Goal: Task Accomplishment & Management: Manage account settings

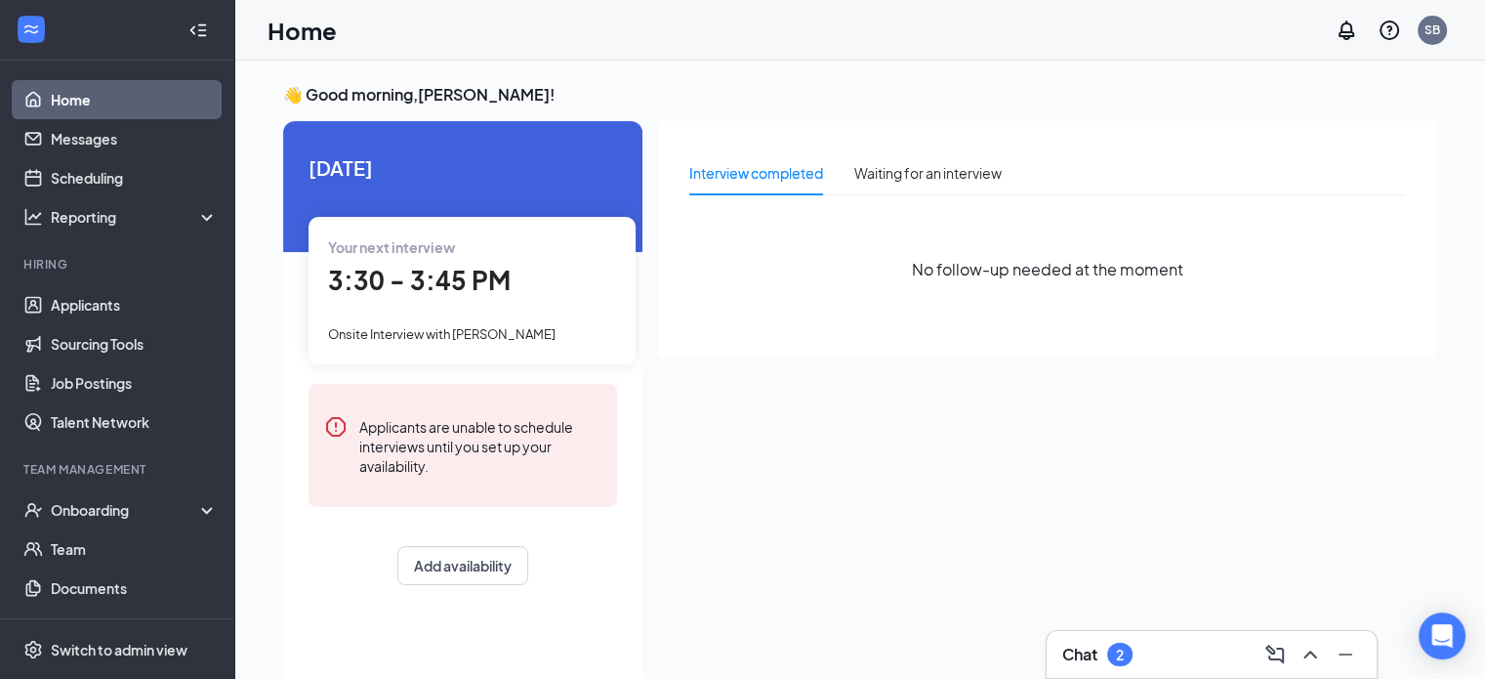
click at [534, 292] on div "3:30 - 3:45 PM" at bounding box center [472, 281] width 288 height 40
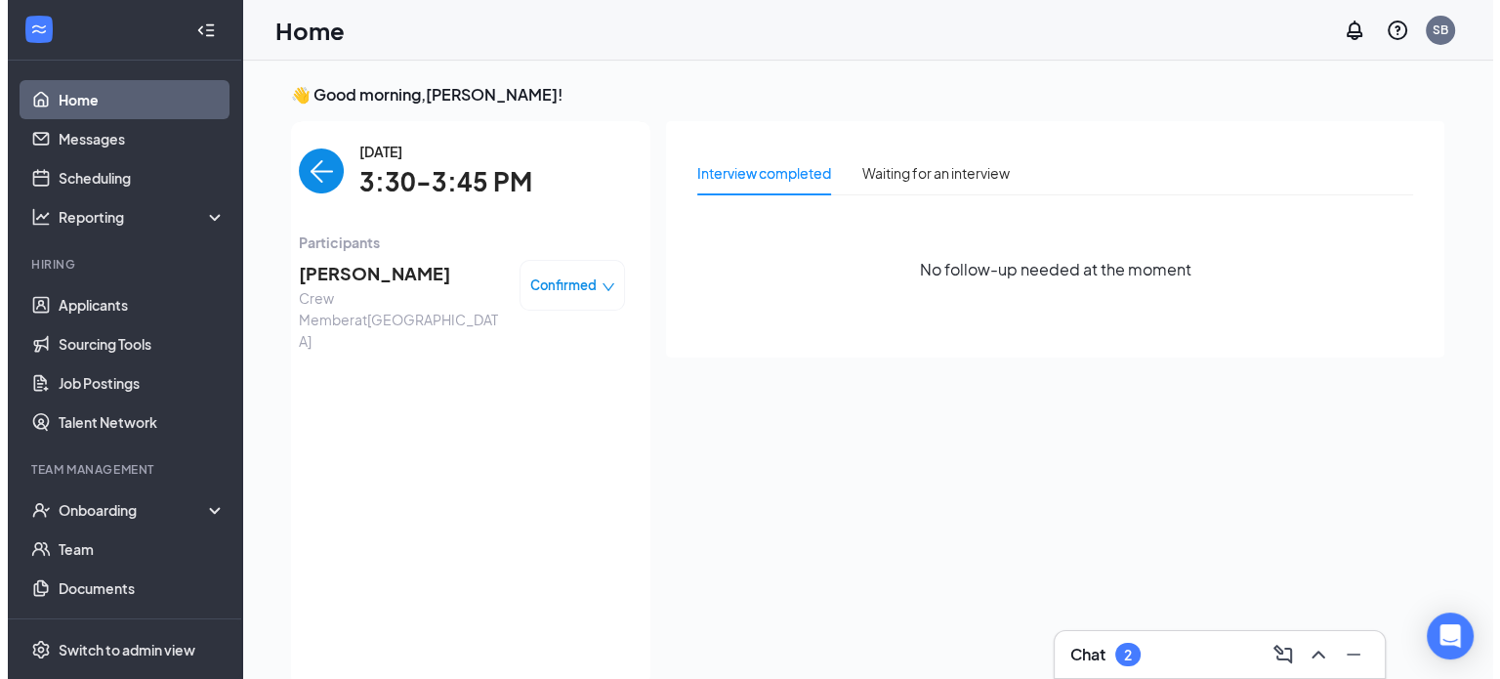
scroll to position [8, 0]
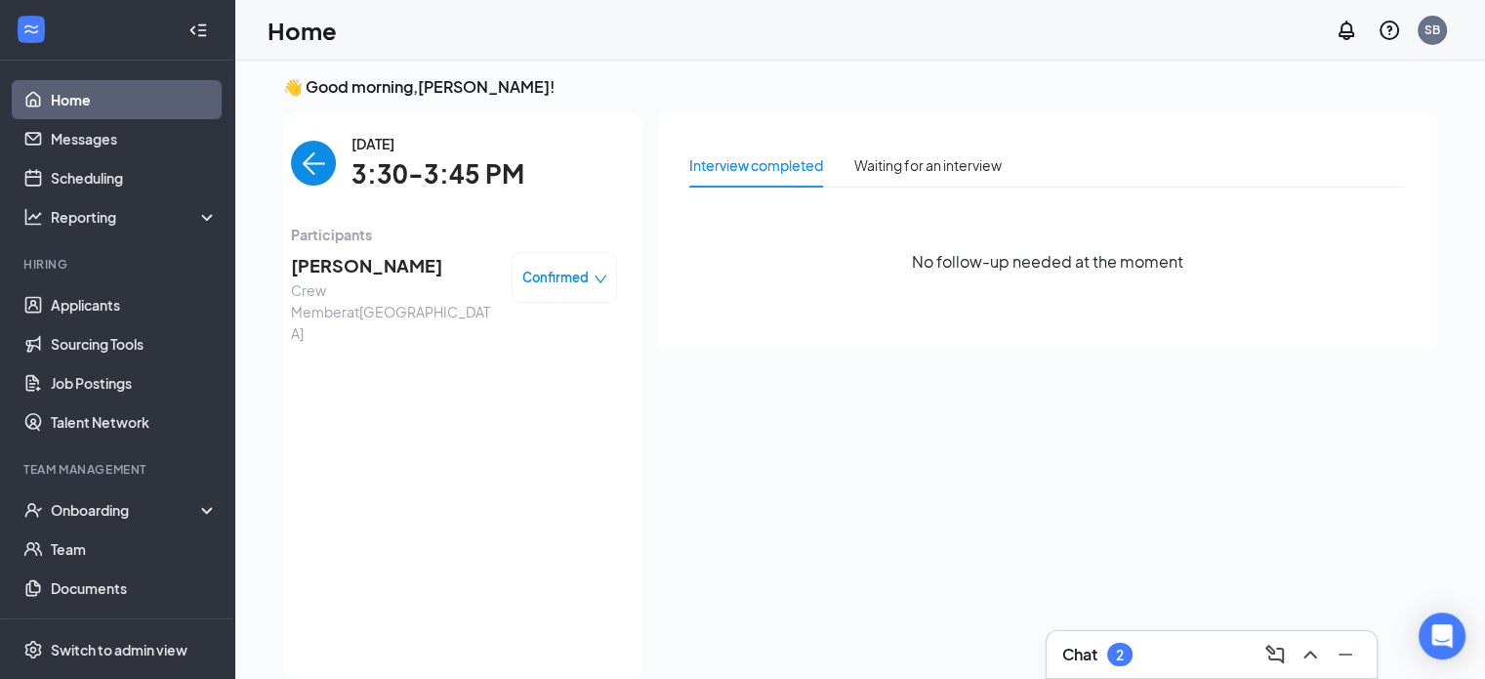
click at [440, 290] on span "Crew Member at [GEOGRAPHIC_DATA]" at bounding box center [393, 311] width 205 height 64
click at [356, 253] on span "[PERSON_NAME]" at bounding box center [393, 265] width 205 height 27
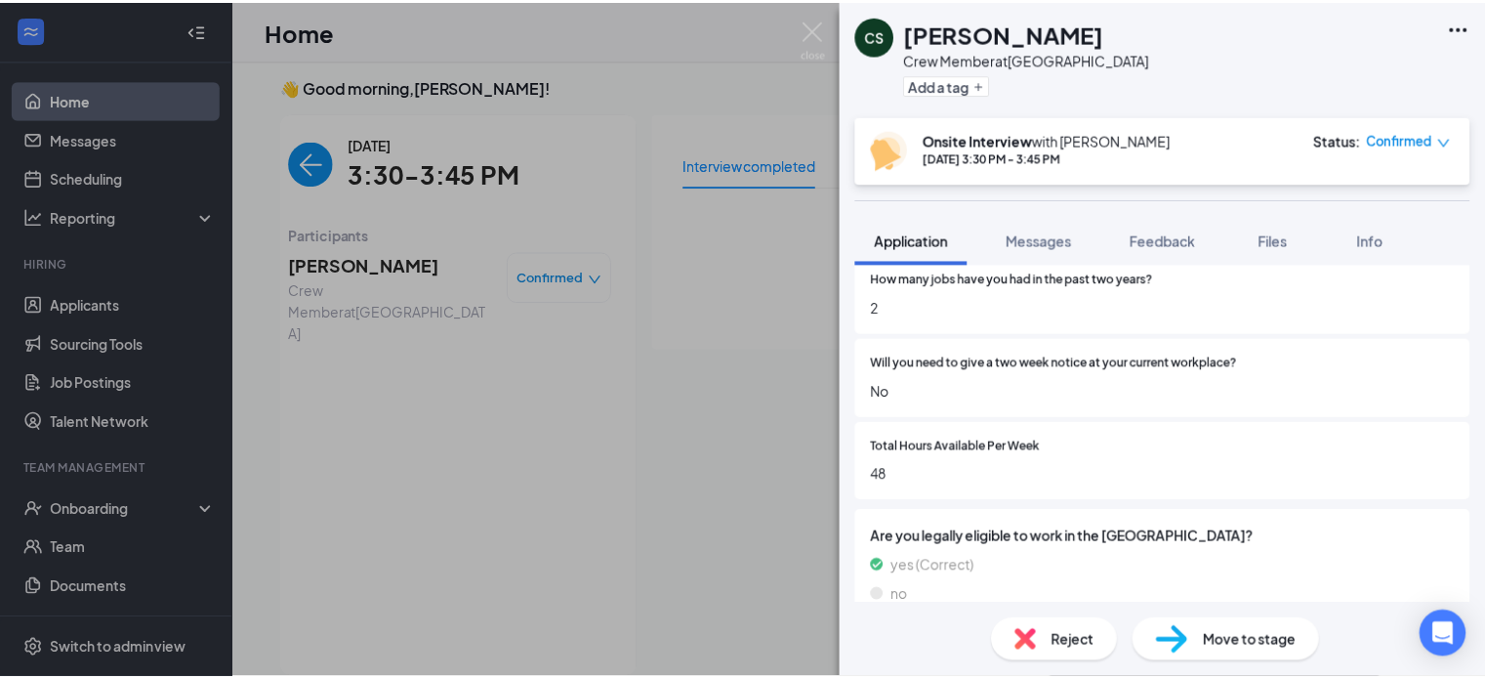
scroll to position [1486, 0]
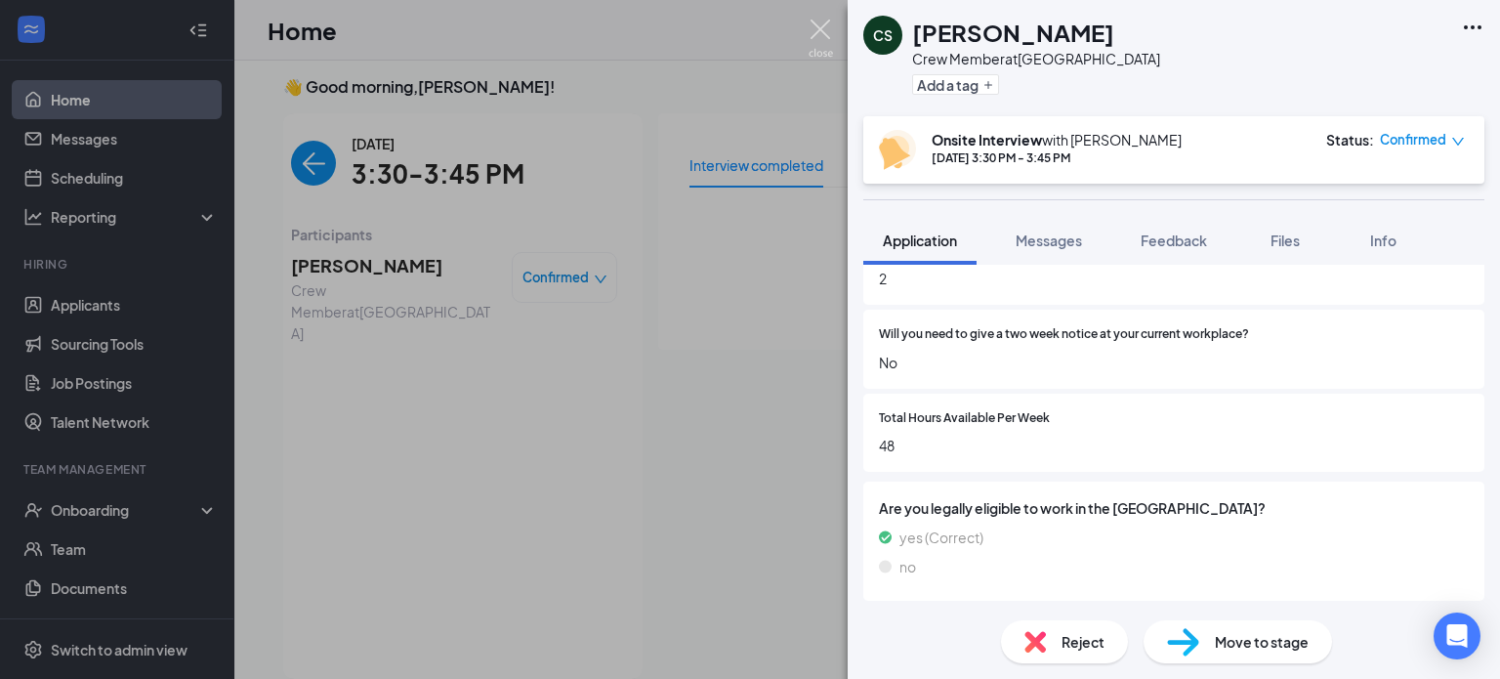
click at [821, 26] on img at bounding box center [820, 39] width 24 height 38
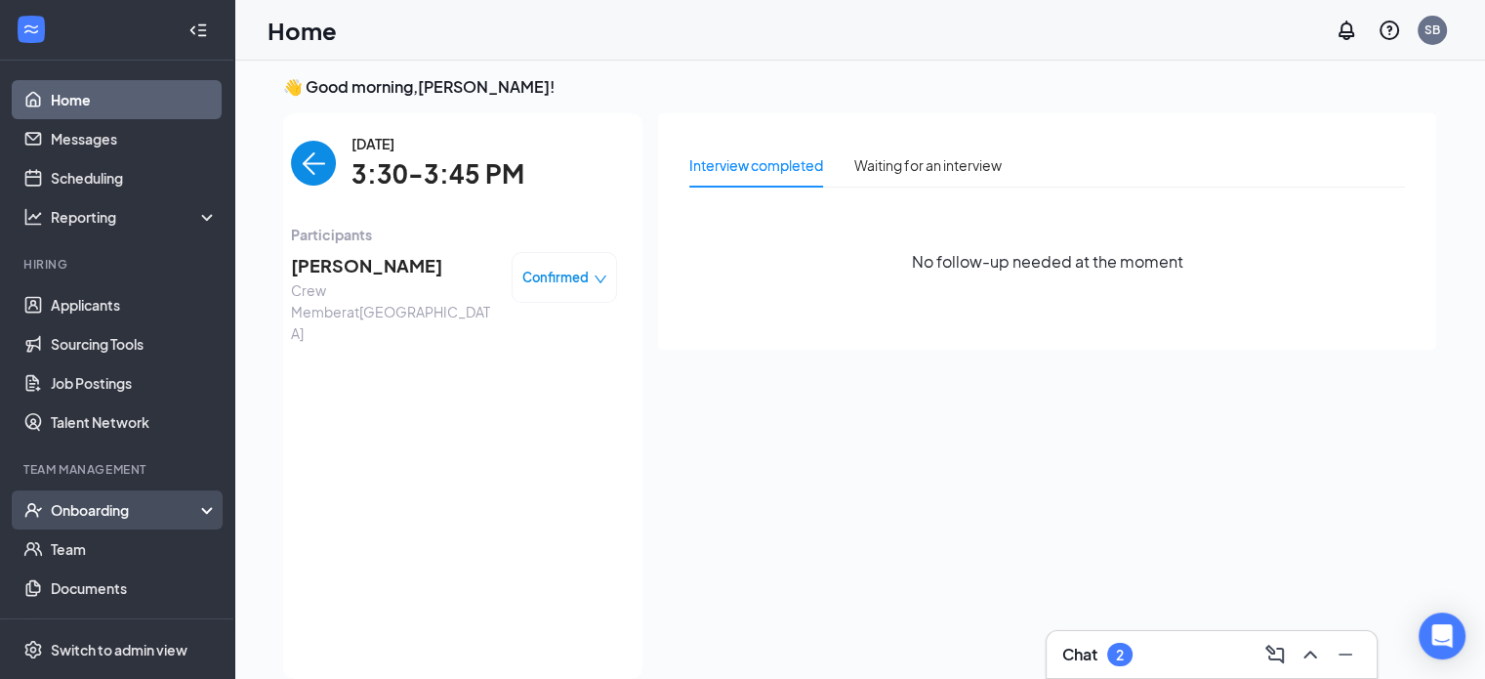
drag, startPoint x: 98, startPoint y: 511, endPoint x: 96, endPoint y: 522, distance: 11.9
click at [98, 511] on div "Onboarding" at bounding box center [126, 510] width 150 height 20
click at [88, 544] on link "Overview" at bounding box center [134, 548] width 167 height 39
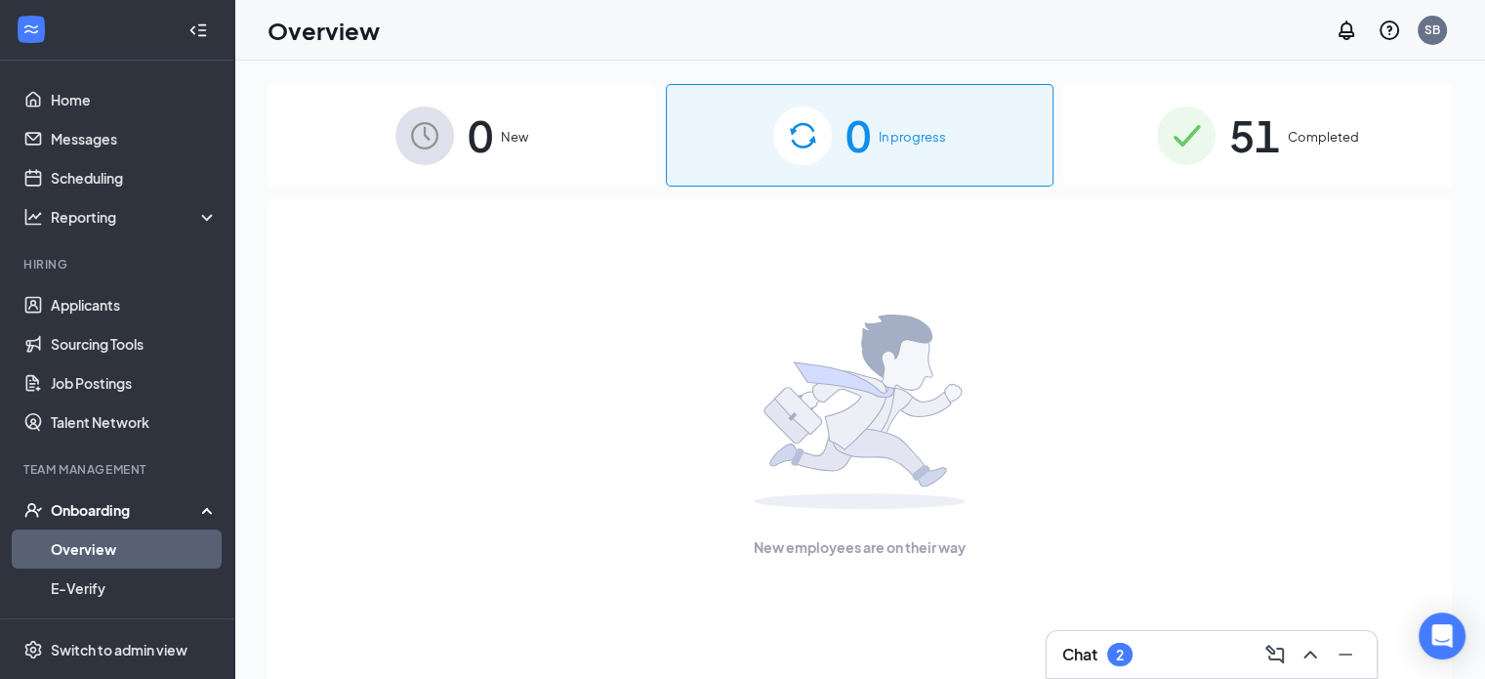
click at [1174, 143] on img at bounding box center [1186, 135] width 59 height 59
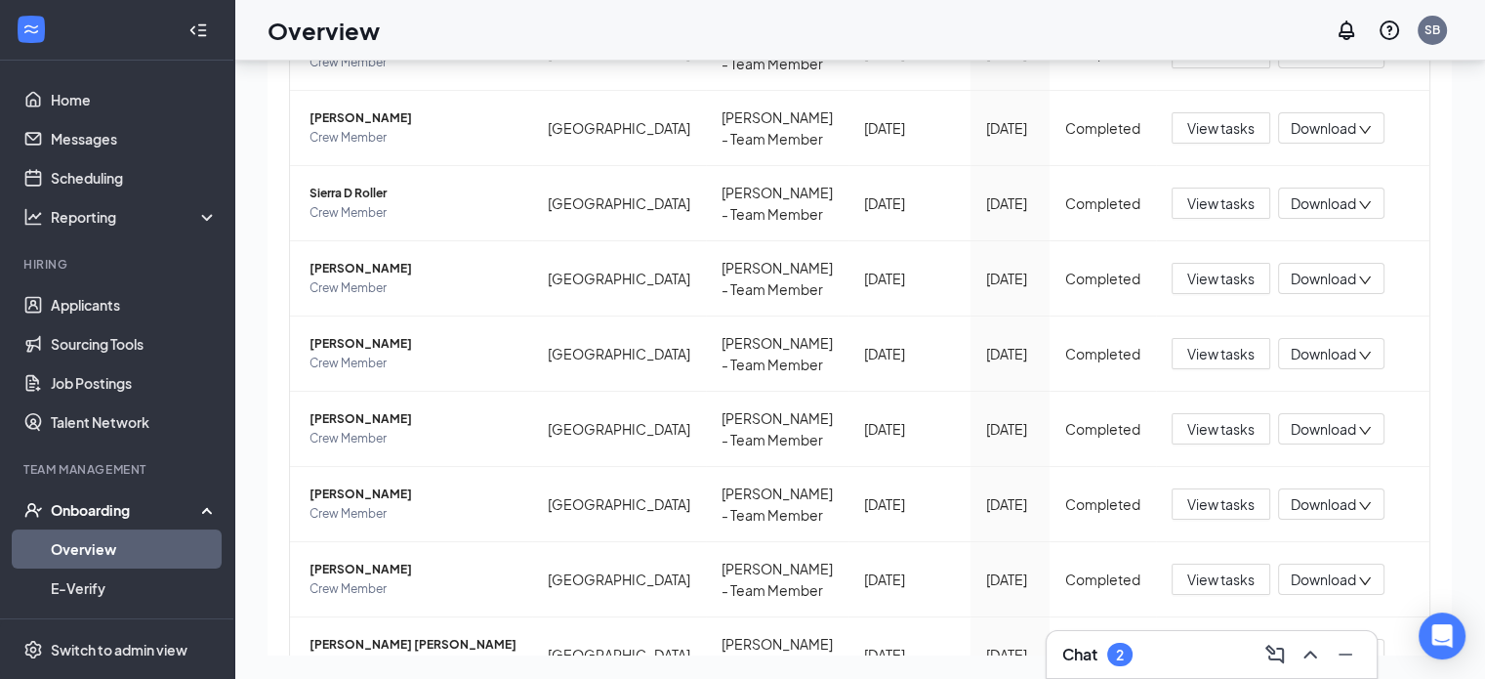
scroll to position [488, 0]
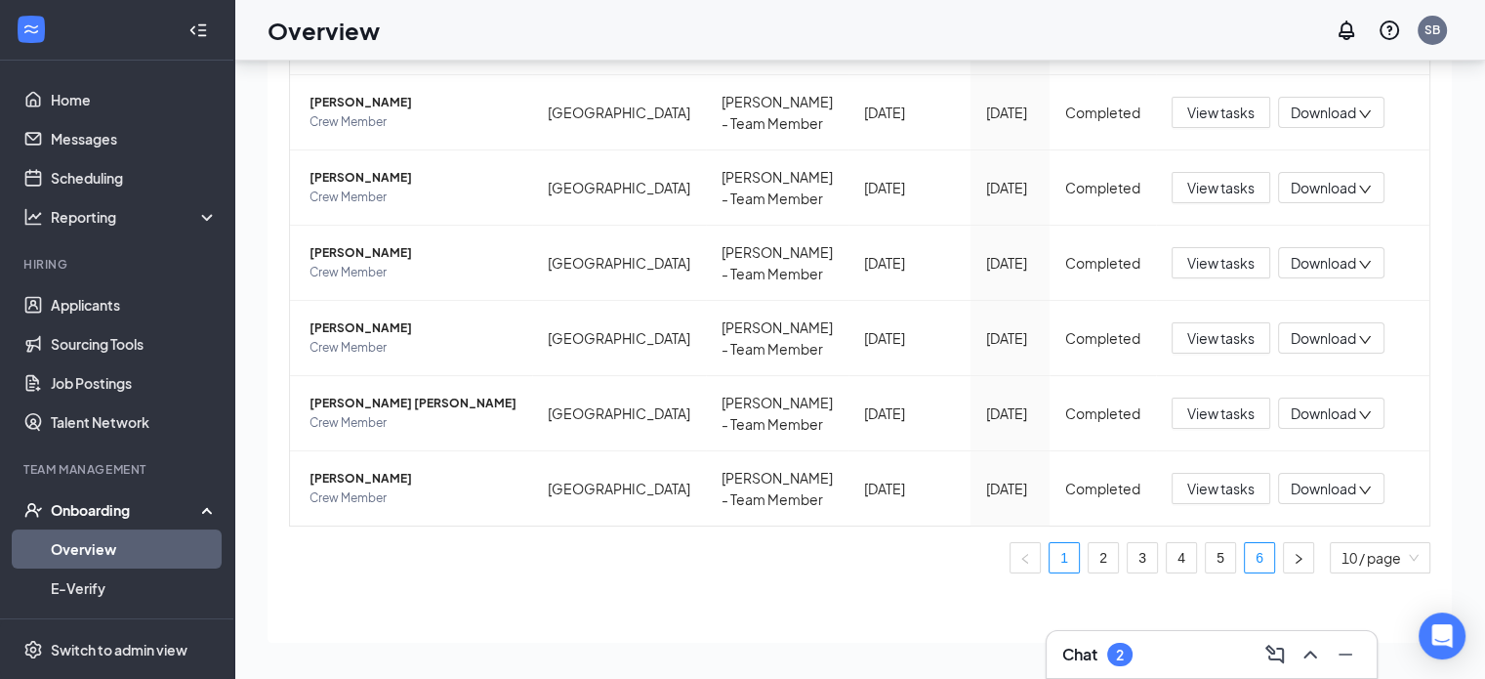
click at [1250, 551] on link "6" at bounding box center [1259, 557] width 29 height 29
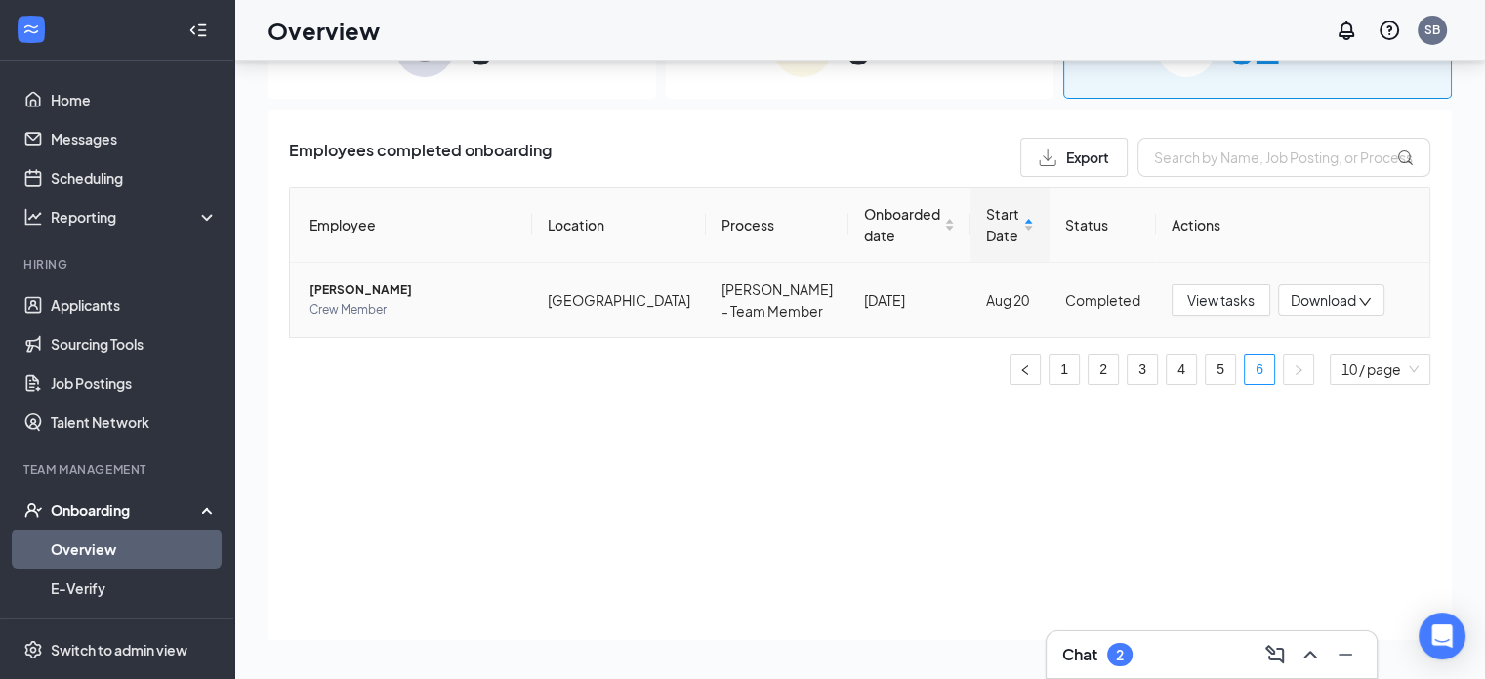
click at [449, 301] on span "Crew Member" at bounding box center [413, 310] width 207 height 20
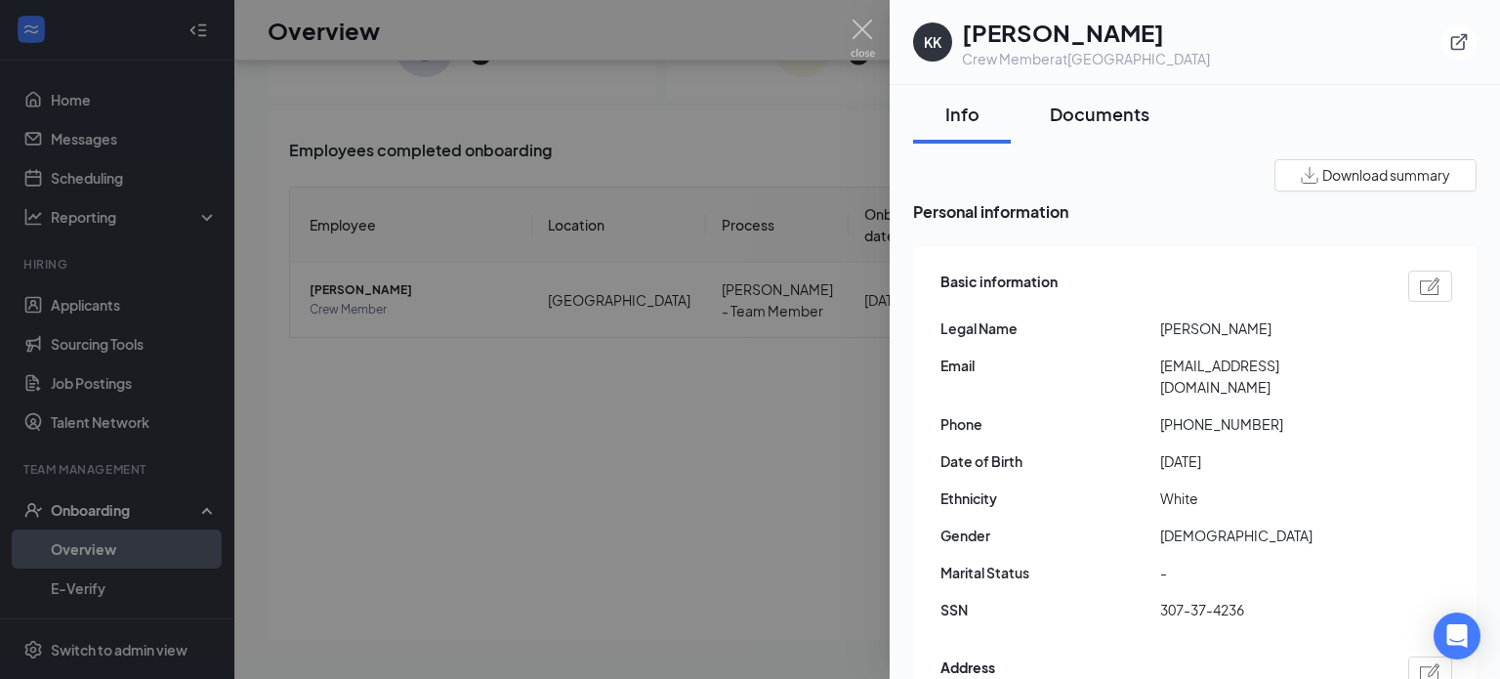
click at [1113, 106] on div "Documents" at bounding box center [1100, 114] width 100 height 24
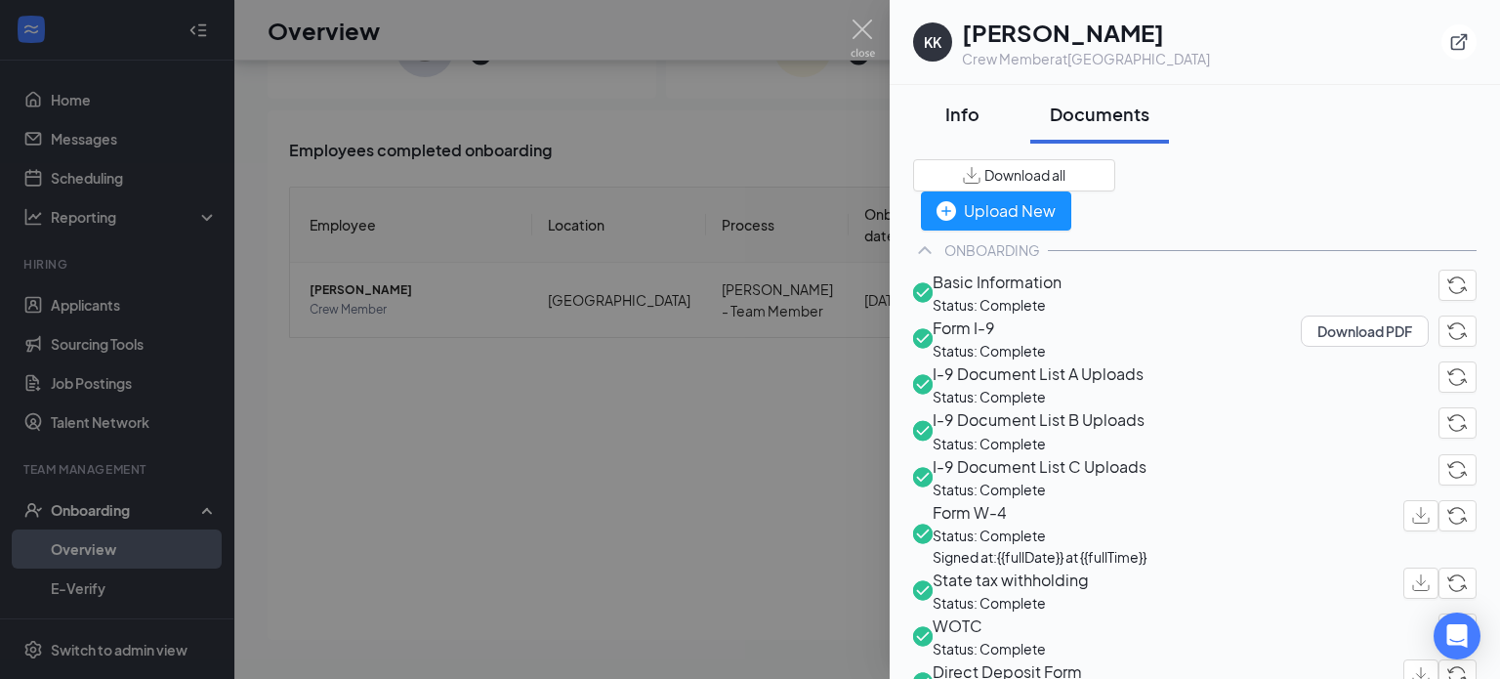
click at [955, 113] on div "Info" at bounding box center [961, 114] width 59 height 24
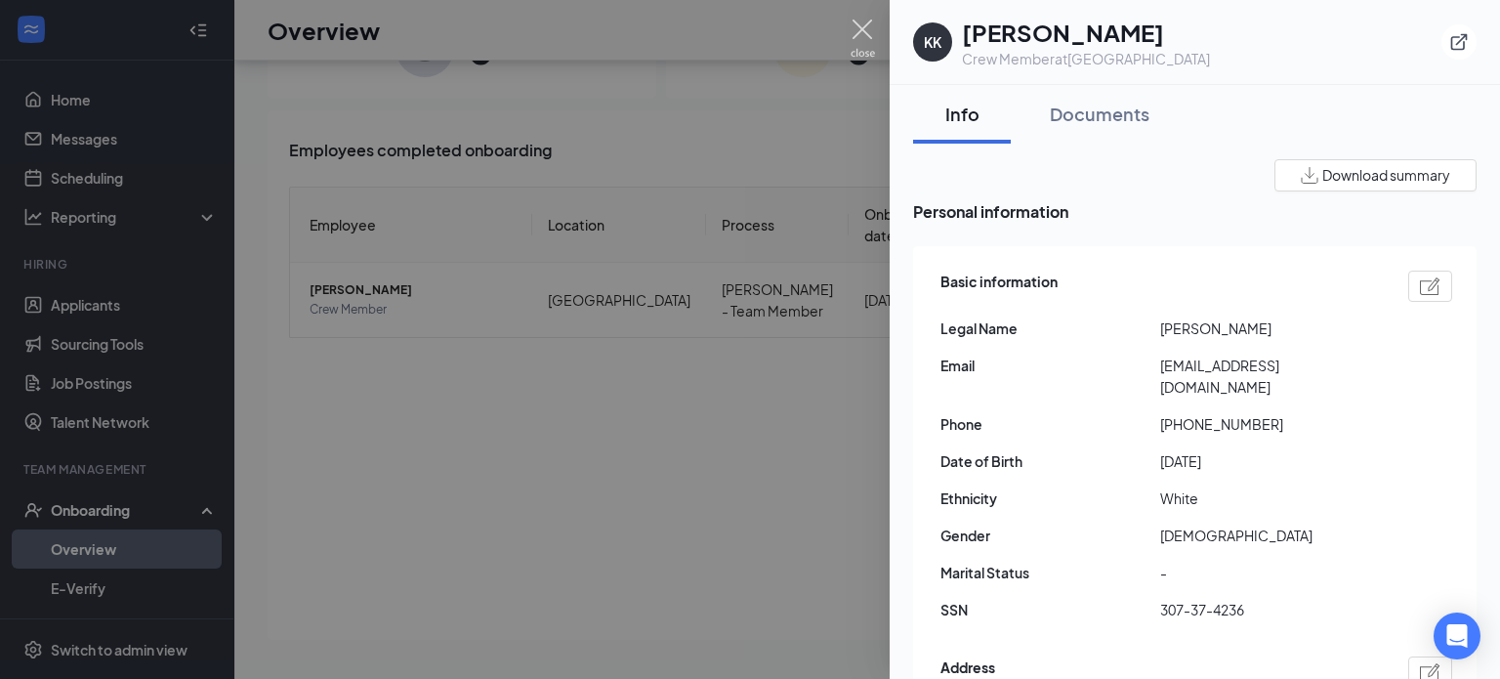
click at [860, 27] on img at bounding box center [862, 39] width 24 height 38
